Goal: Information Seeking & Learning: Learn about a topic

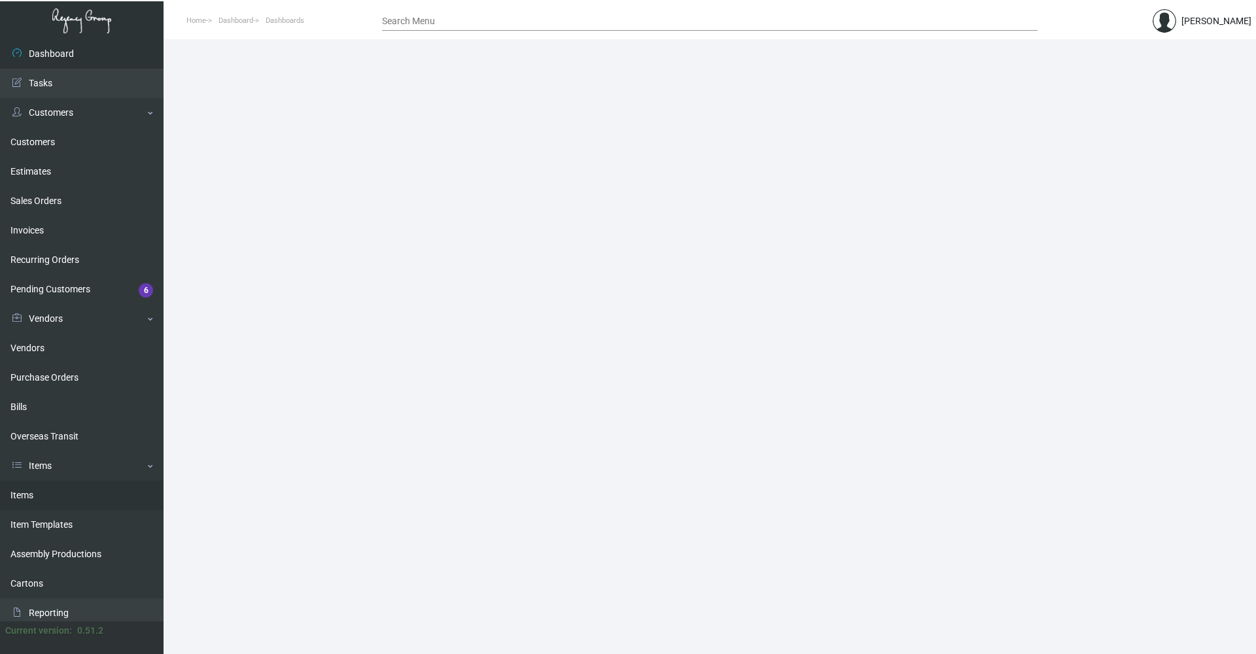
click at [58, 494] on link "Items" at bounding box center [81, 495] width 163 height 29
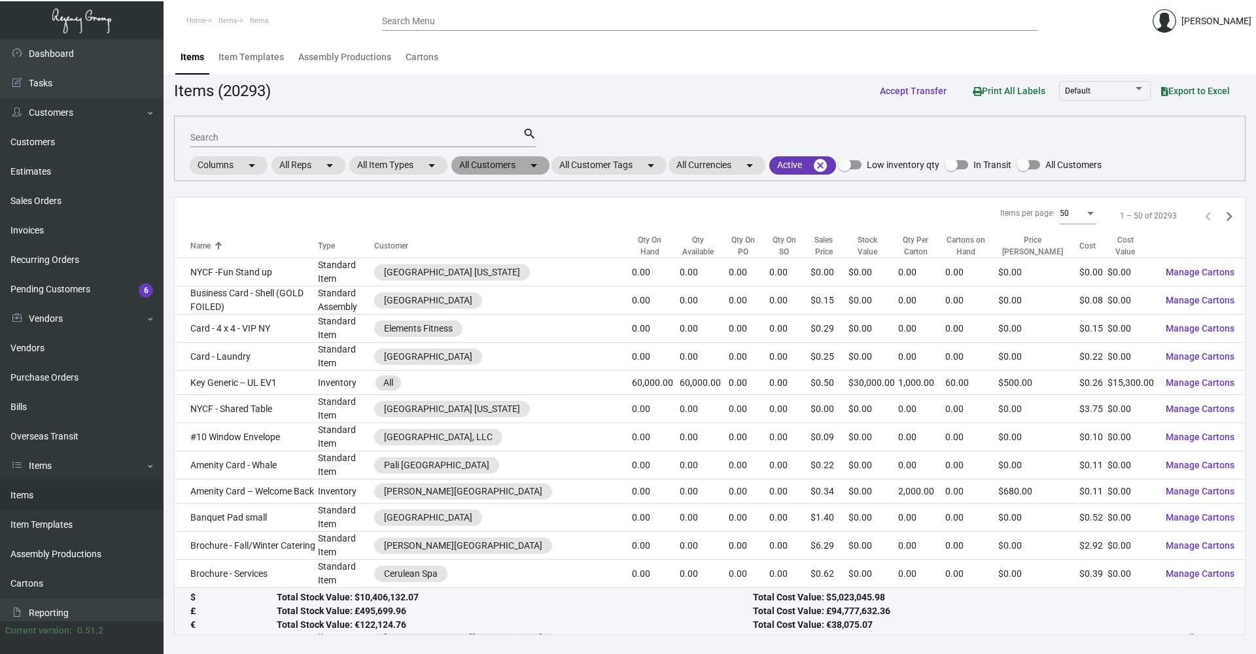
click at [526, 168] on mat-chip "All Customers arrow_drop_down" at bounding box center [500, 165] width 98 height 18
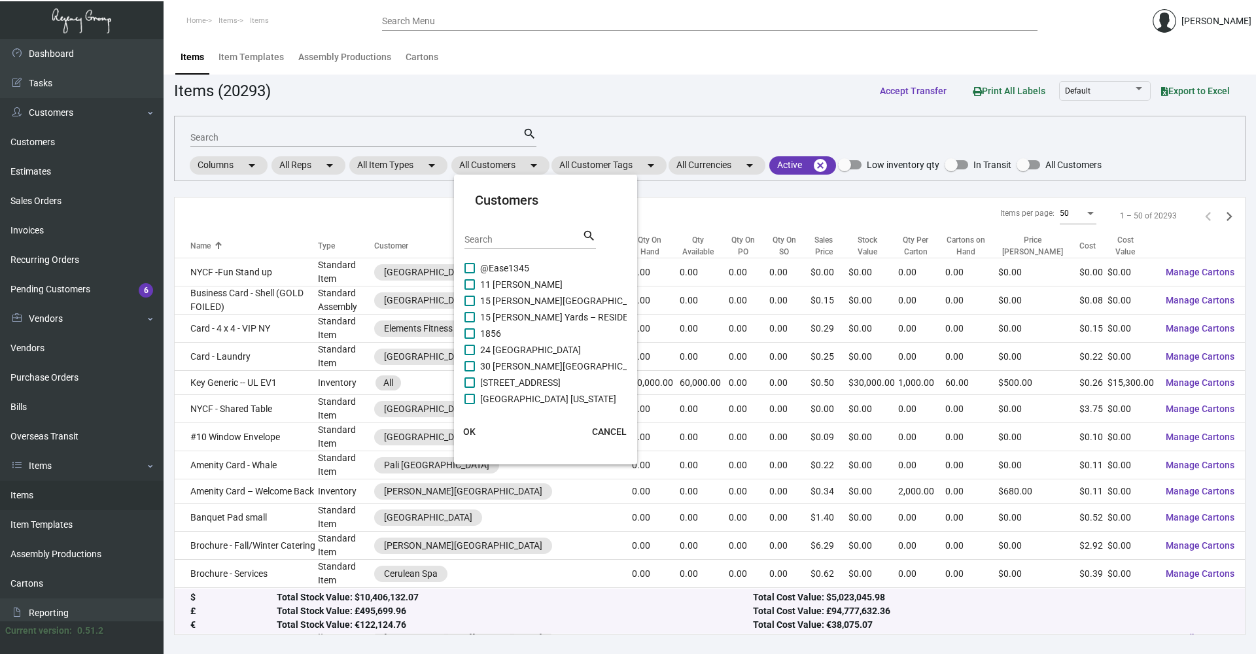
click at [516, 240] on input "Search" at bounding box center [523, 240] width 118 height 10
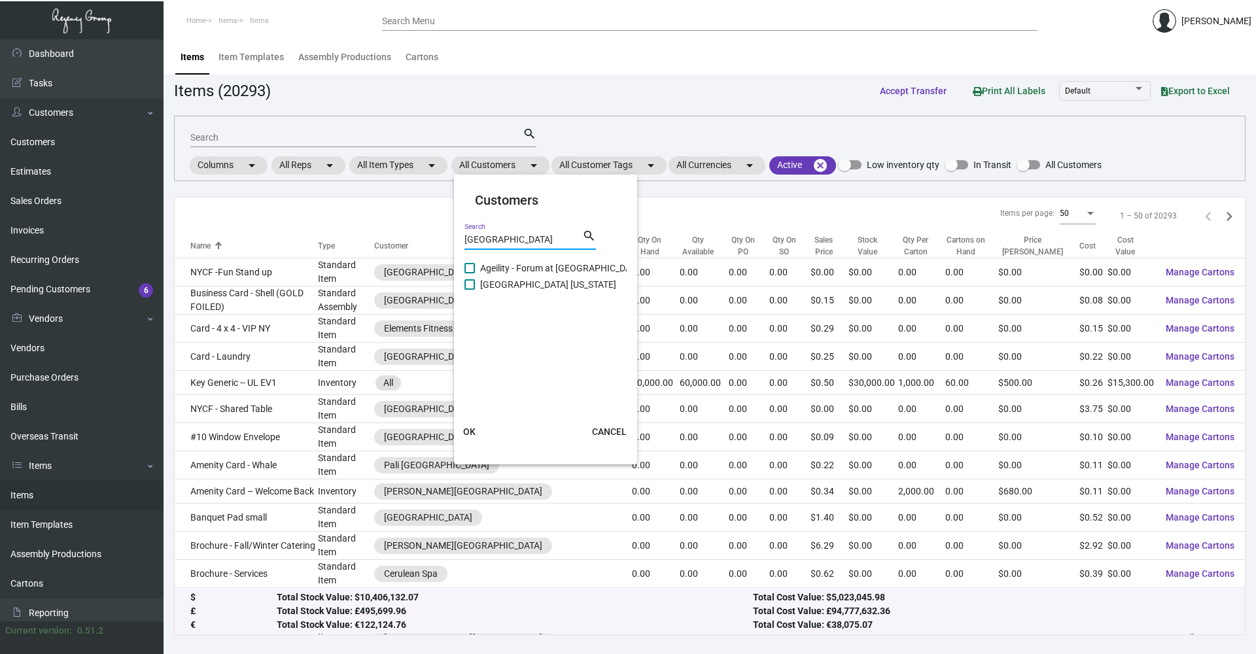
type input "[GEOGRAPHIC_DATA]"
click at [507, 289] on span "[GEOGRAPHIC_DATA] [US_STATE]" at bounding box center [548, 285] width 136 height 16
click at [470, 290] on input "[GEOGRAPHIC_DATA] [US_STATE]" at bounding box center [469, 290] width 1 height 1
checkbox input "true"
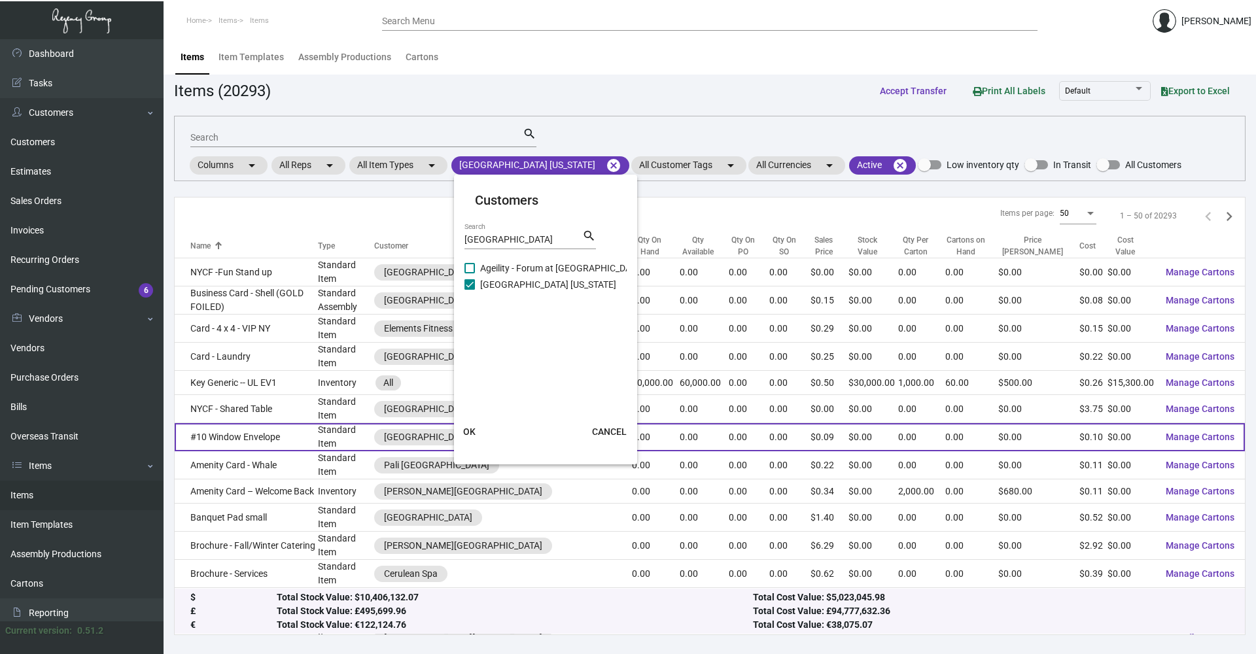
click at [482, 430] on button "OK" at bounding box center [470, 432] width 42 height 24
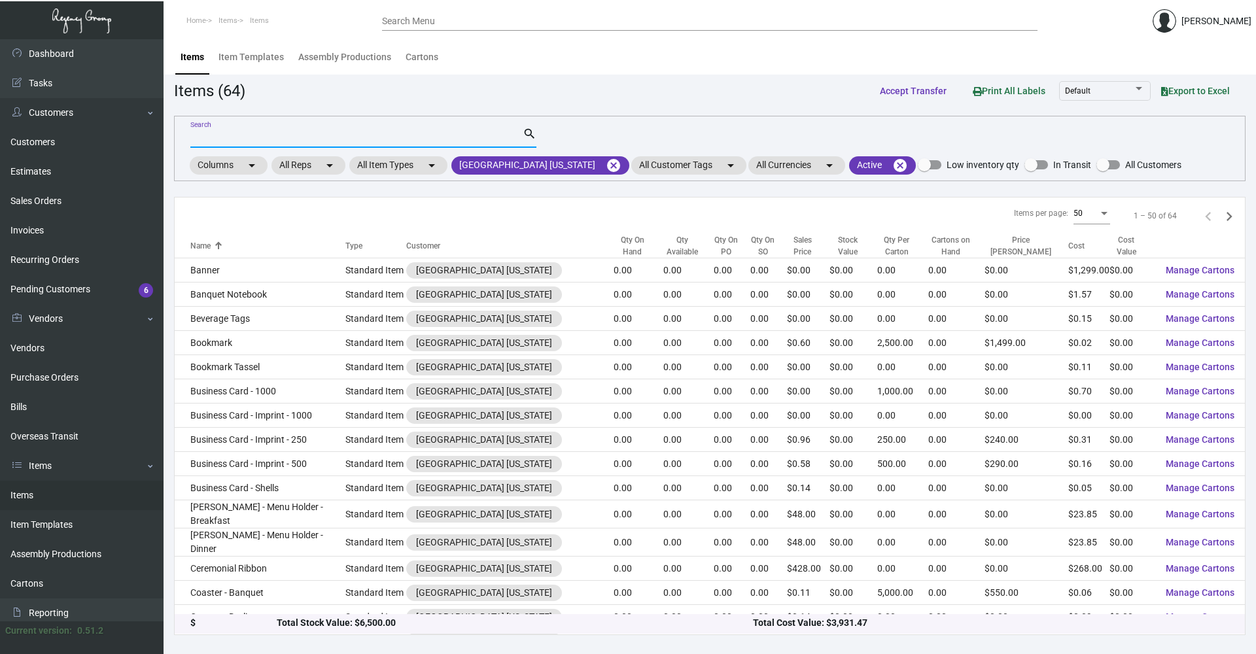
click at [409, 135] on input "Search" at bounding box center [356, 138] width 332 height 10
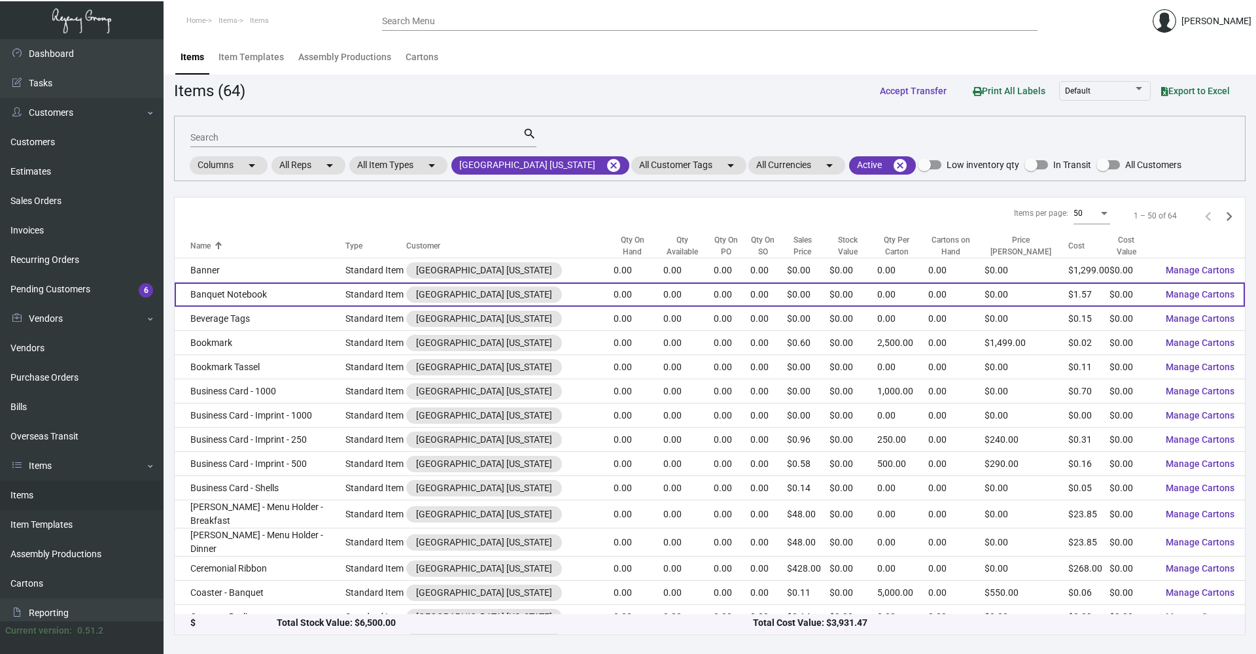
click at [296, 291] on td "Banquet Notebook" at bounding box center [260, 294] width 171 height 24
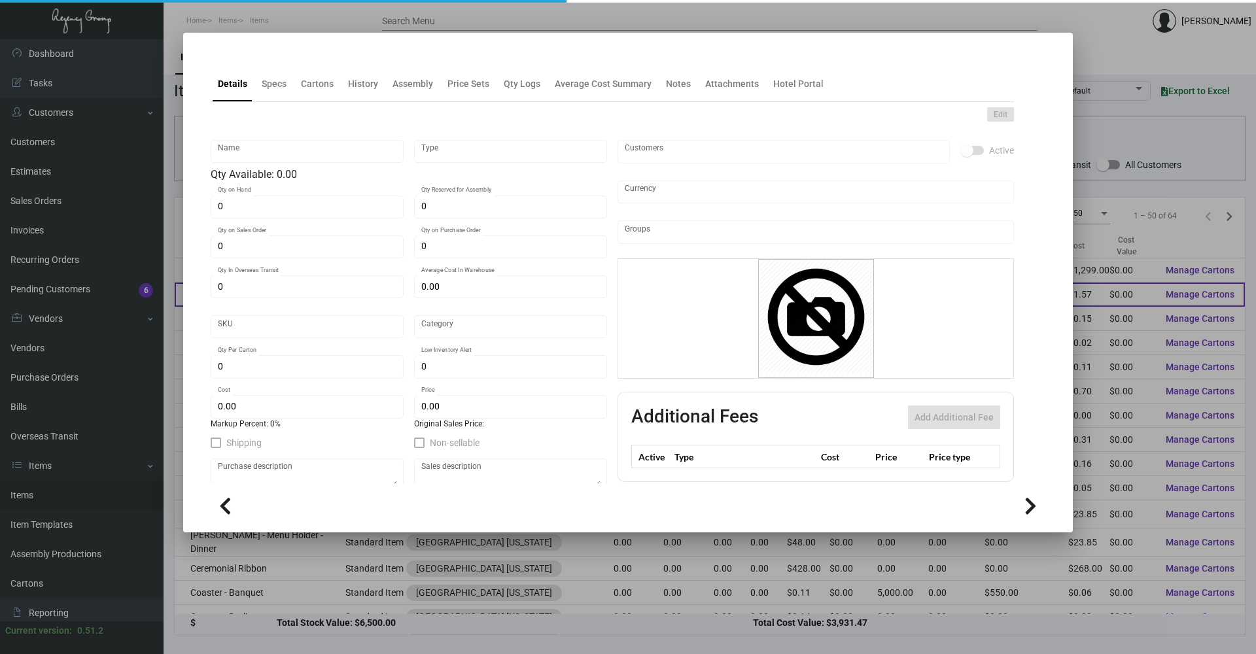
type input "Banquet Notebook"
type input "Standard Item"
type input "$ 0.00"
type input "039012-Booklet-98"
type input "Standard"
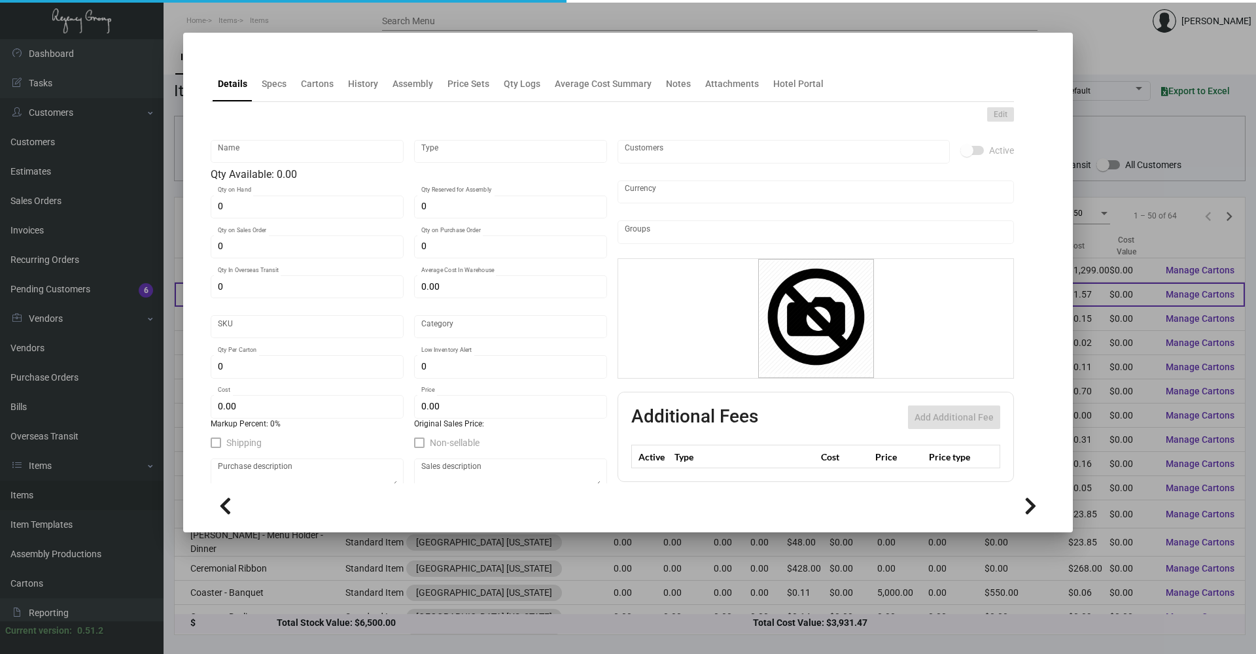
type input "$ 1.57429"
type input "$ 0.00"
checkbox input "true"
type input "United States Dollar $"
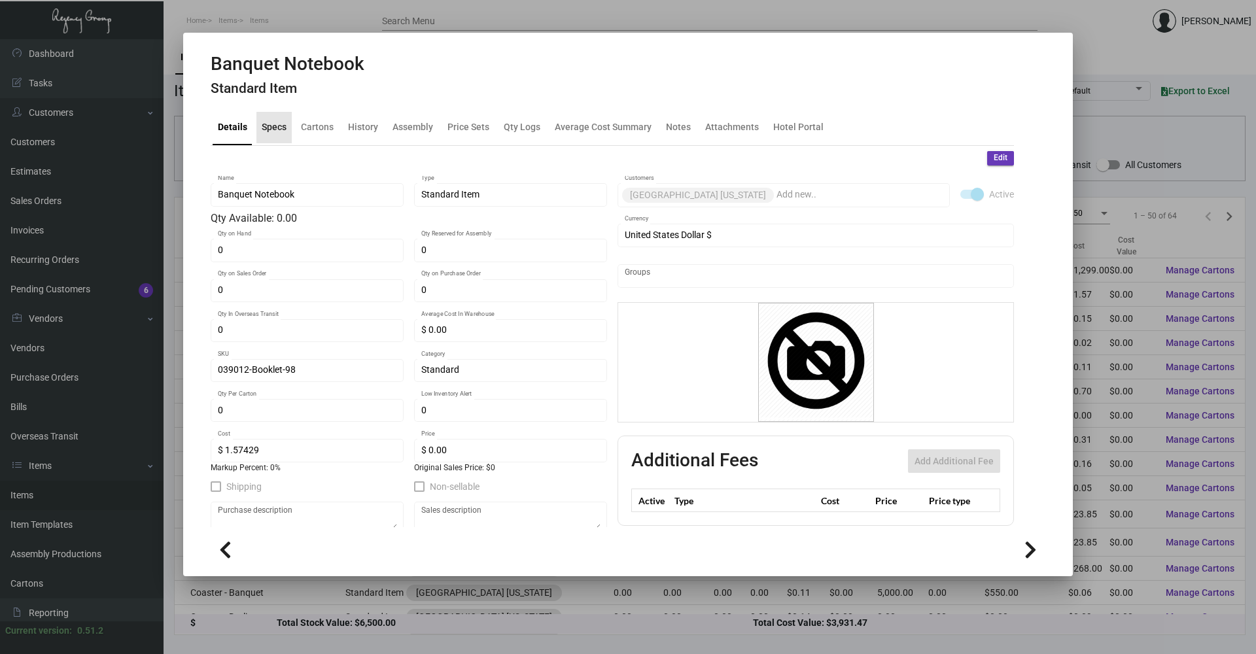
click at [269, 133] on div "Specs" at bounding box center [274, 127] width 25 height 14
